Goal: Information Seeking & Learning: Check status

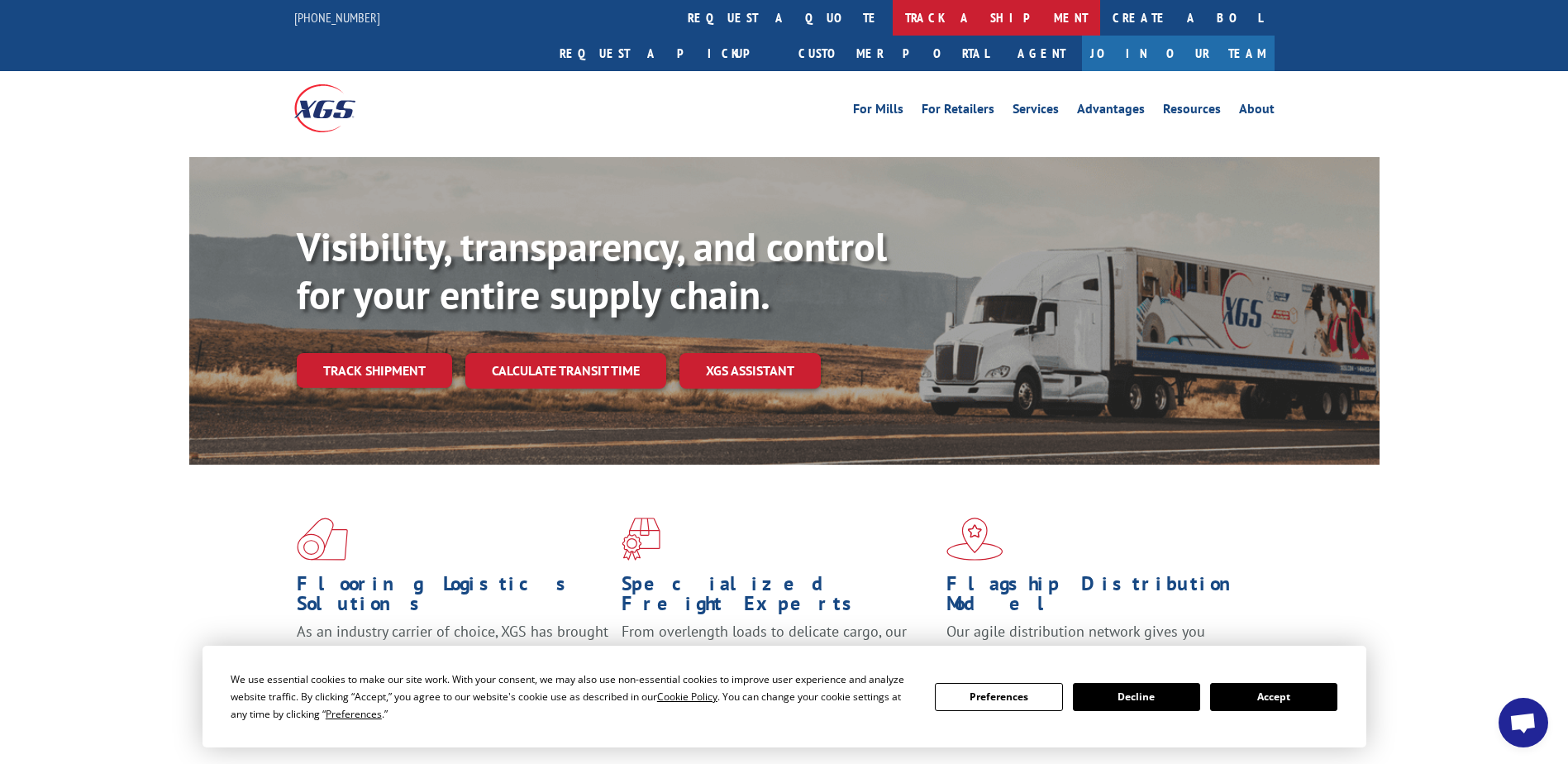
click at [892, 22] on link "track a shipment" at bounding box center [996, 18] width 207 height 35
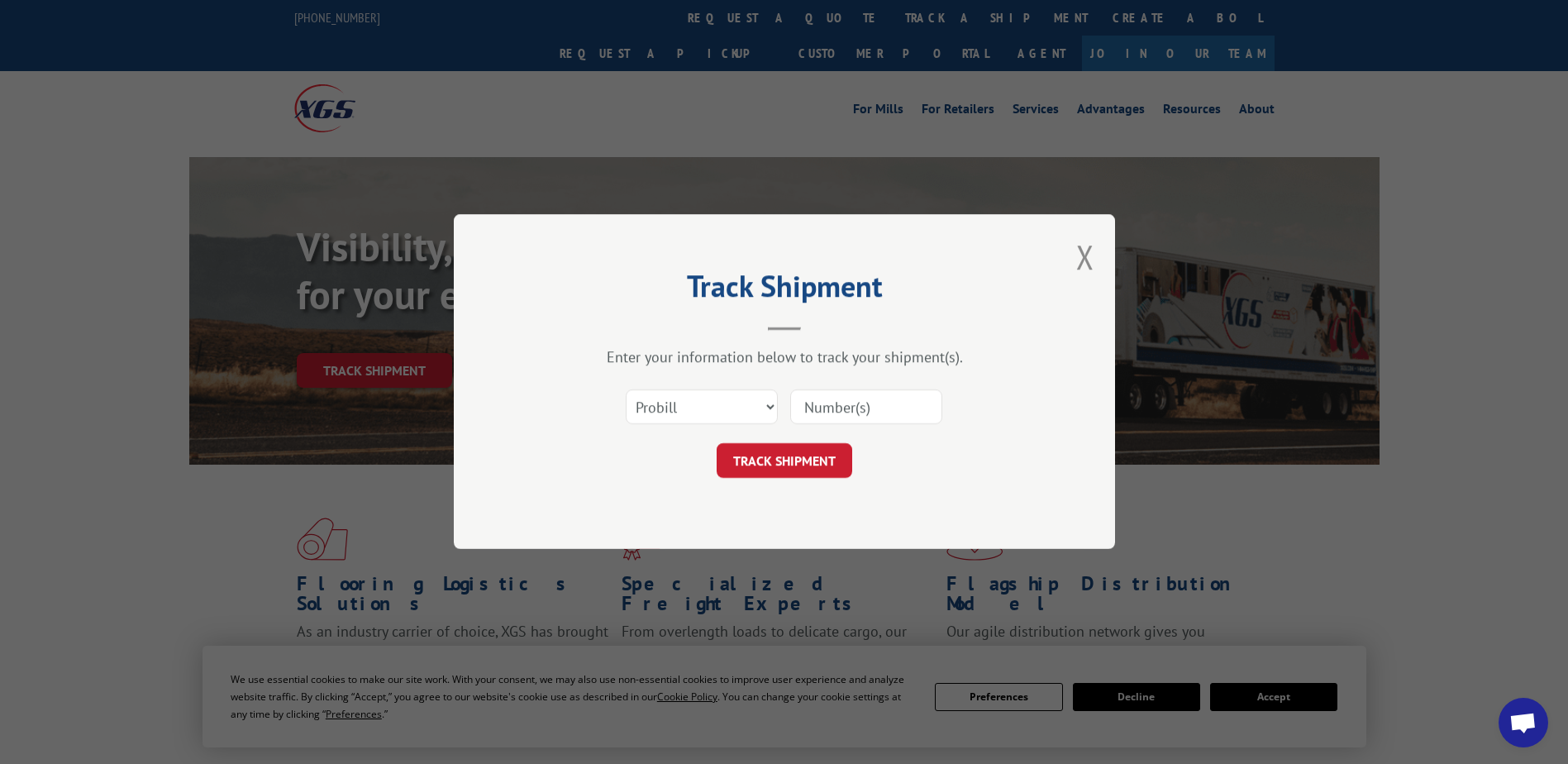
click at [819, 410] on input at bounding box center [866, 407] width 152 height 34
paste input "17108294"
type input "17108294"
click at [803, 464] on button "TRACK SHIPMENT" at bounding box center [784, 461] width 135 height 34
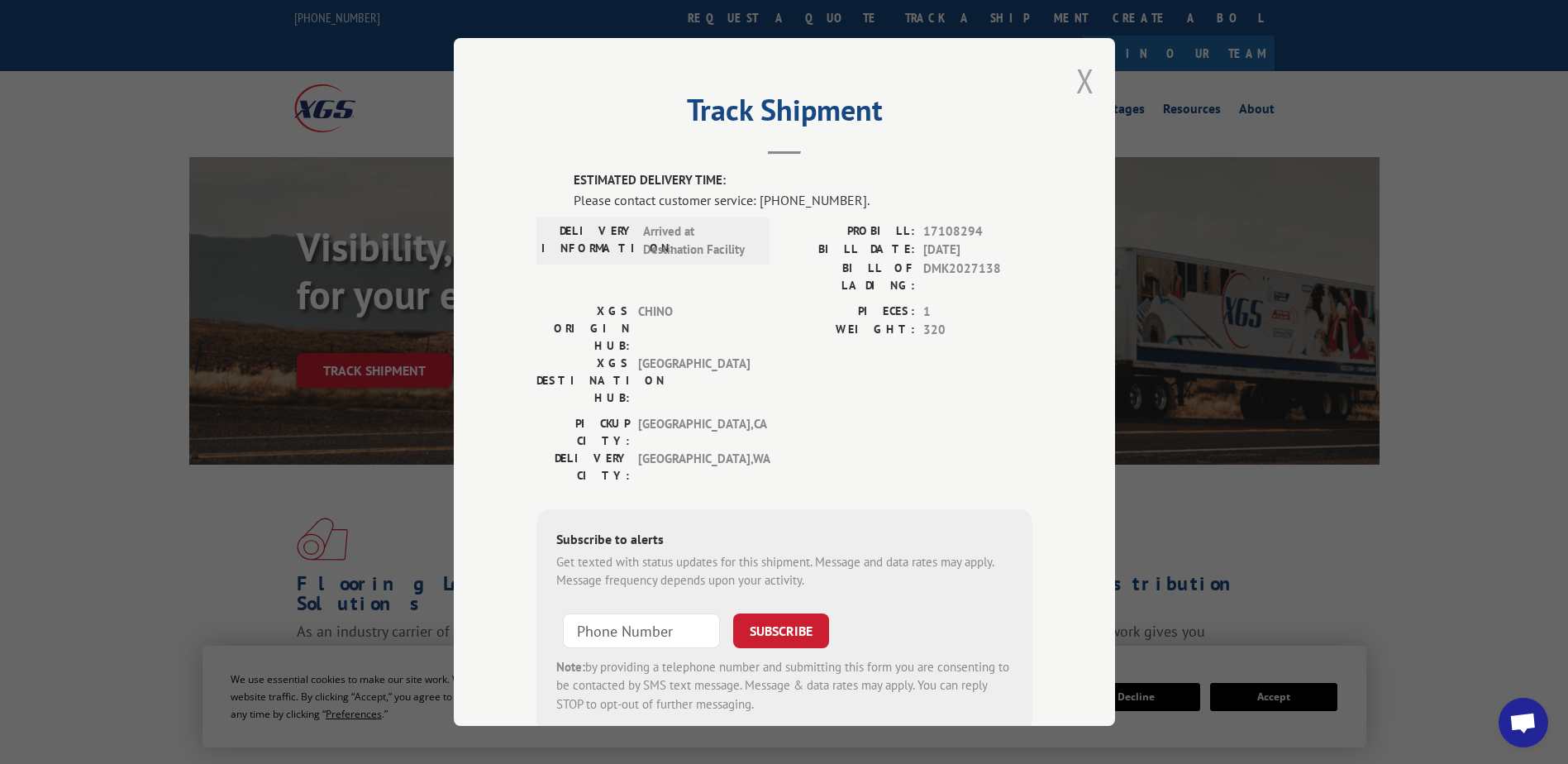
click at [1084, 80] on button "Close modal" at bounding box center [1085, 81] width 19 height 44
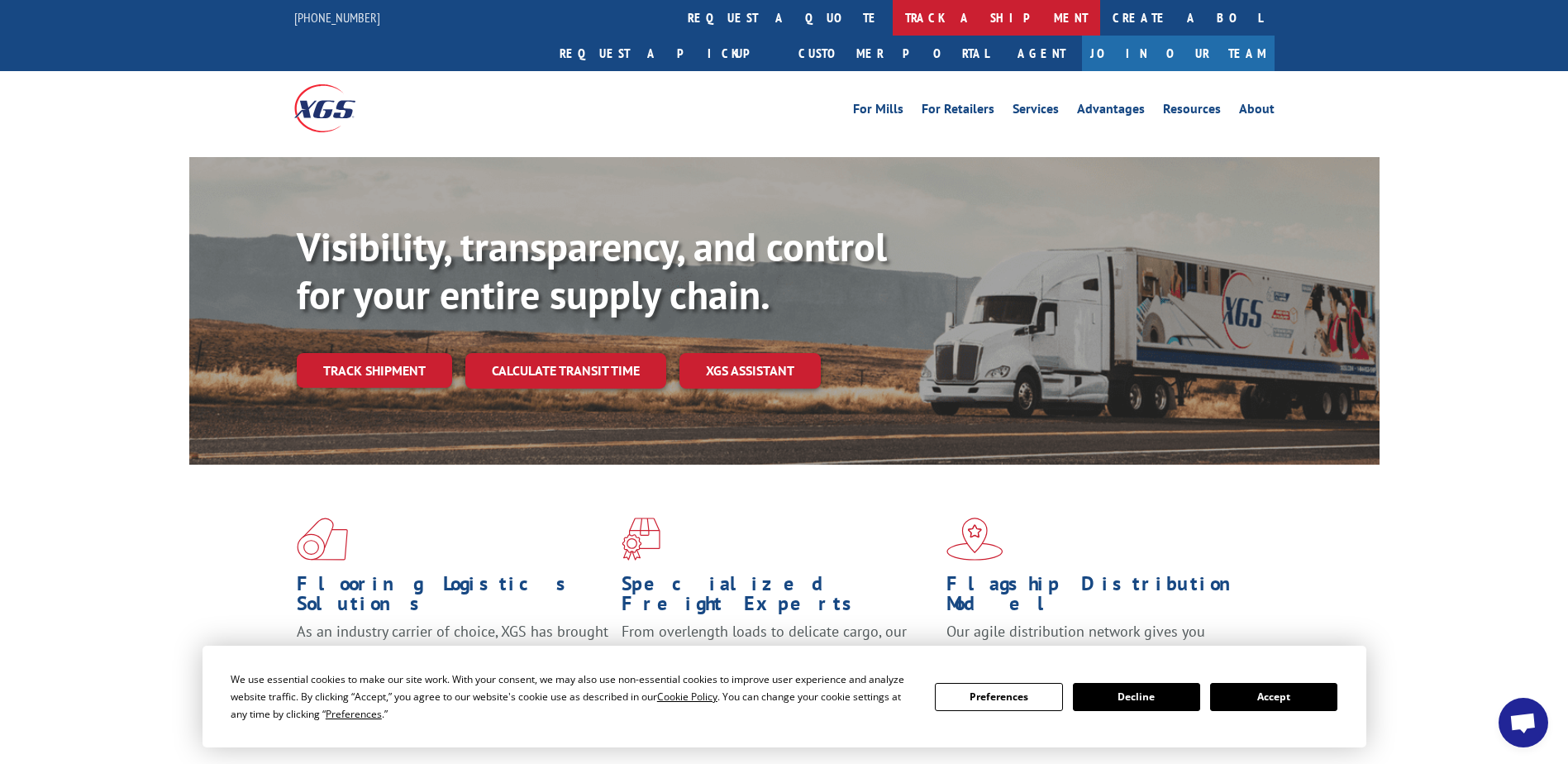
click at [892, 19] on link "track a shipment" at bounding box center [996, 18] width 207 height 35
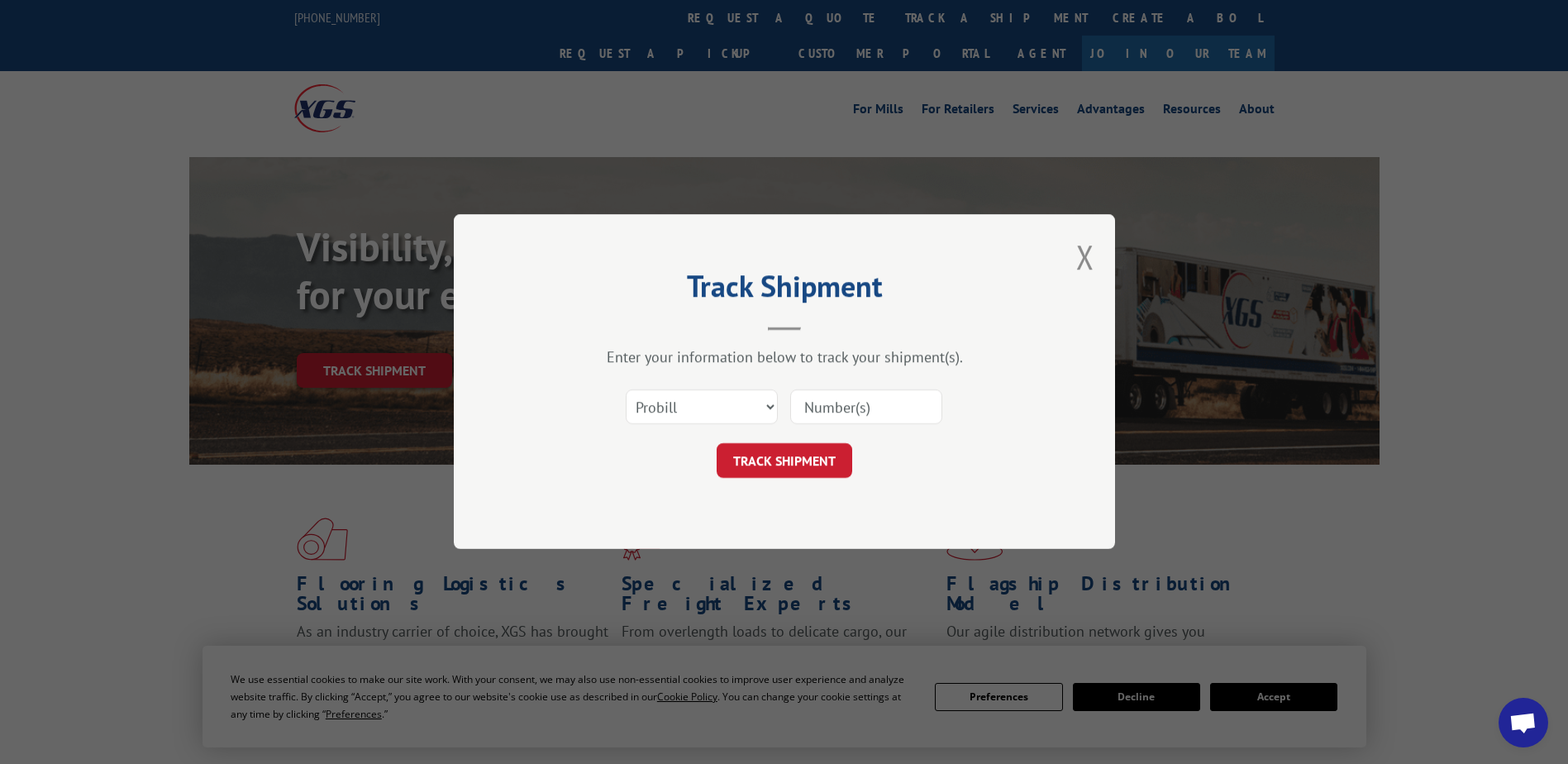
click at [816, 402] on input at bounding box center [866, 407] width 152 height 34
paste input "17108294"
type input "17108294"
click at [820, 461] on button "TRACK SHIPMENT" at bounding box center [784, 461] width 135 height 34
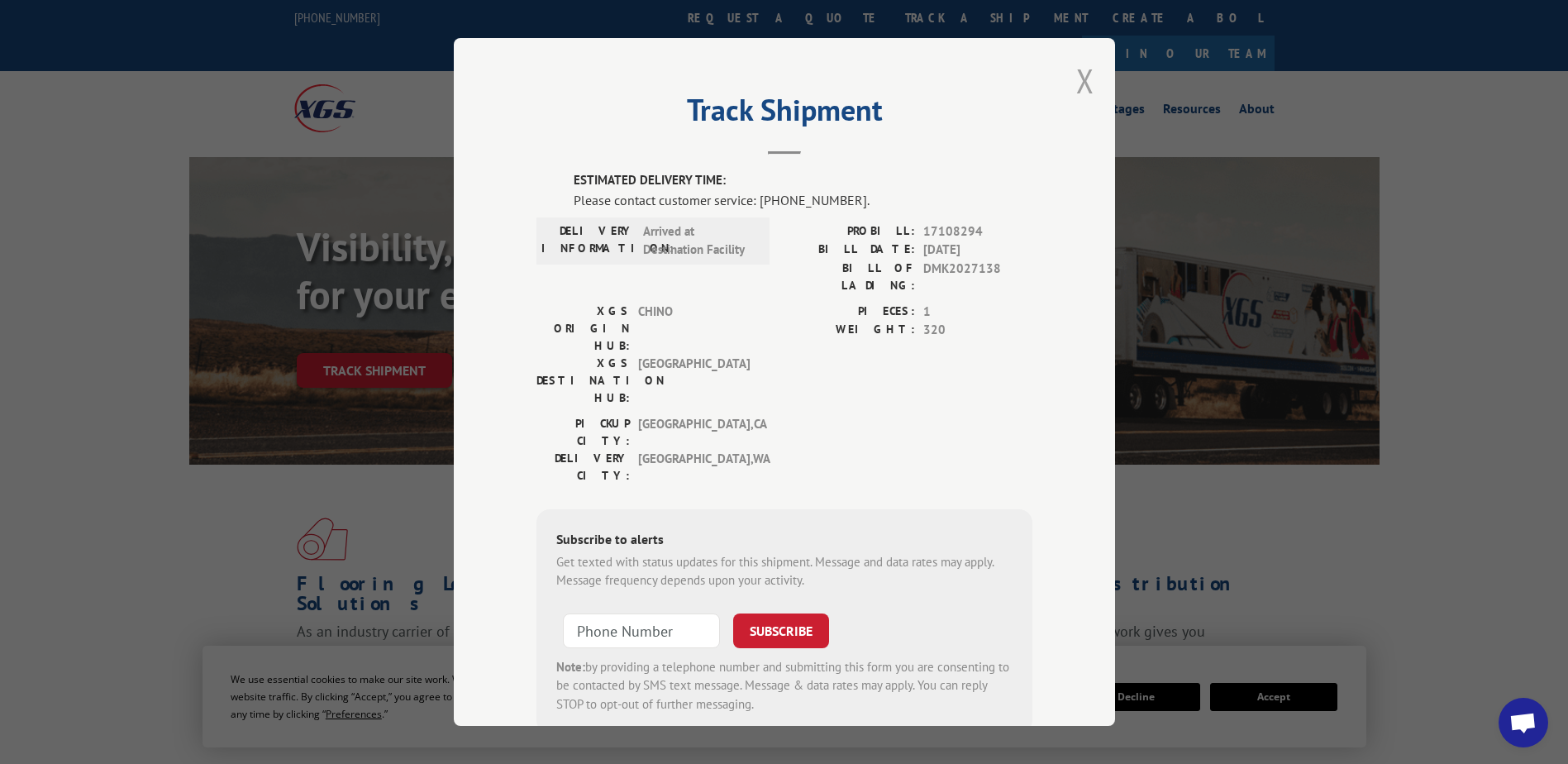
click at [1083, 83] on button "Close modal" at bounding box center [1085, 81] width 19 height 44
